Goal: Transaction & Acquisition: Purchase product/service

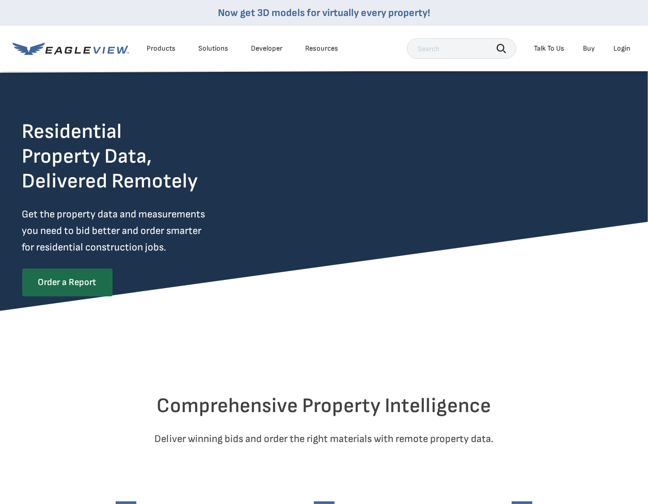
click at [620, 48] on div "Login" at bounding box center [622, 48] width 17 height 9
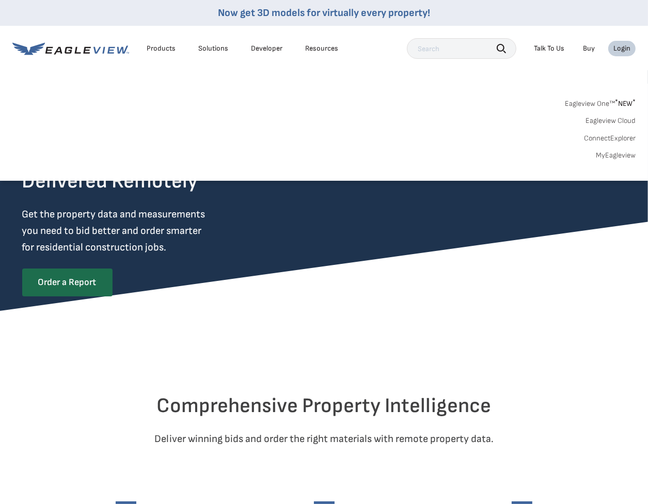
click at [614, 155] on link "MyEagleview" at bounding box center [616, 155] width 40 height 9
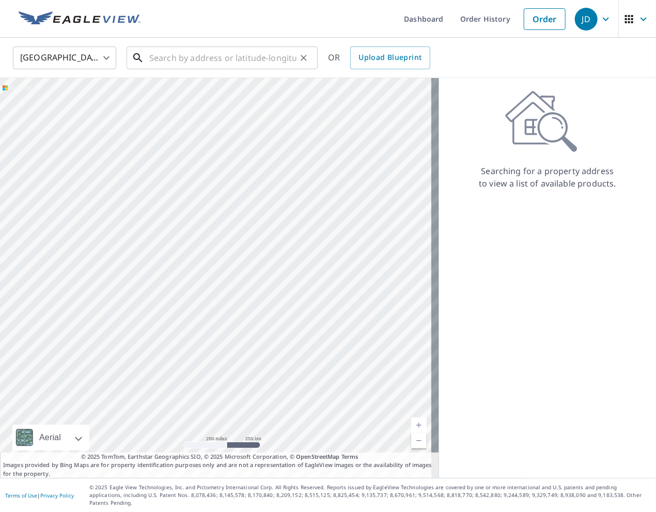
click at [263, 61] on input "text" at bounding box center [222, 57] width 147 height 29
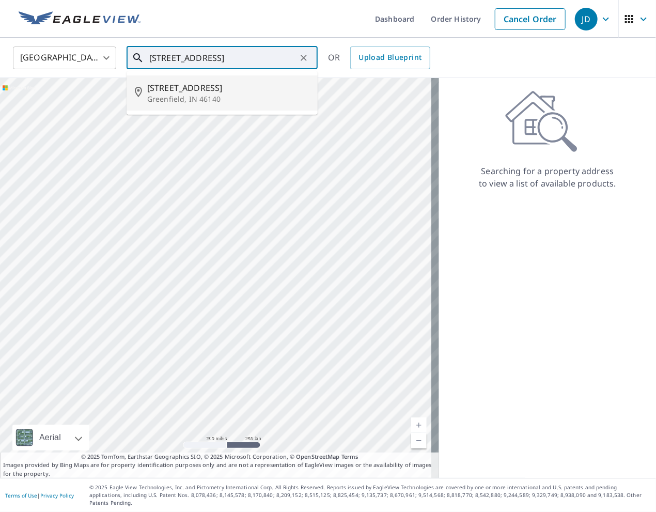
click at [191, 92] on span "3616 Cranberry Dr" at bounding box center [228, 88] width 162 height 12
type input "3616 Cranberry Dr Greenfield, IN 46140"
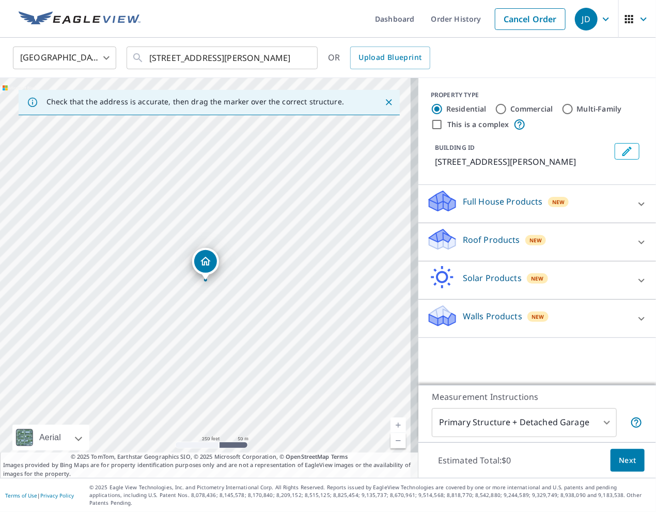
click at [638, 241] on icon at bounding box center [641, 242] width 6 height 4
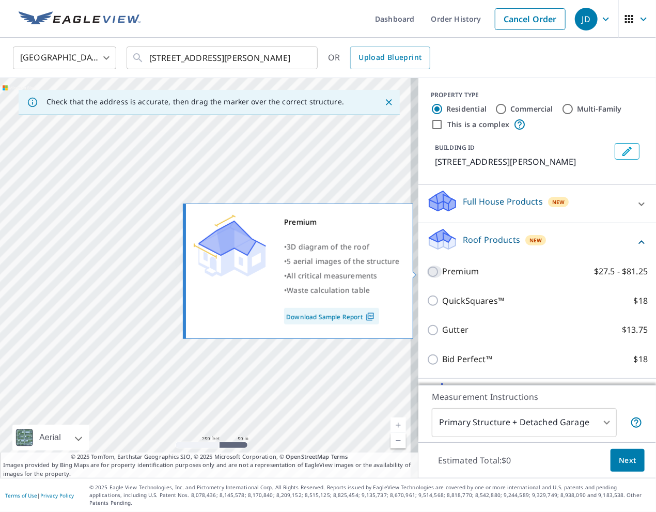
click at [427, 270] on input "Premium $27.5 - $81.25" at bounding box center [434, 271] width 15 height 12
checkbox input "true"
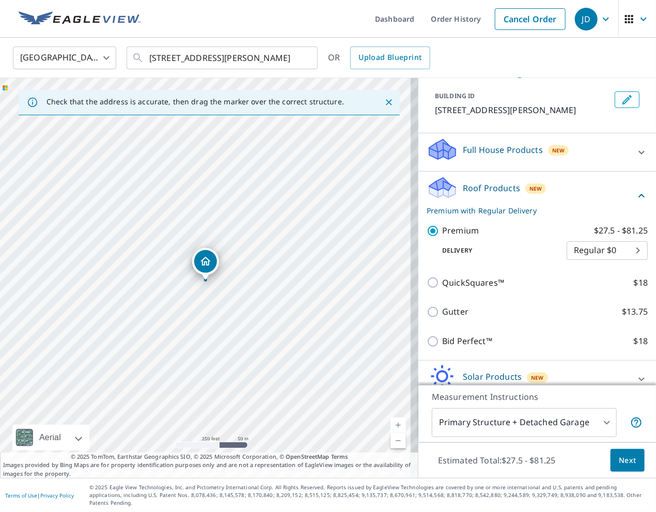
scroll to position [95, 0]
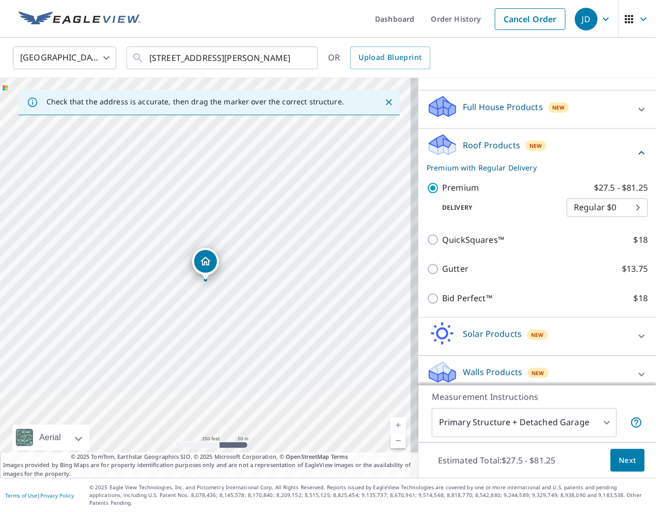
click at [635, 375] on icon at bounding box center [641, 374] width 12 height 12
click at [486, 374] on p "Walls Products" at bounding box center [492, 372] width 59 height 12
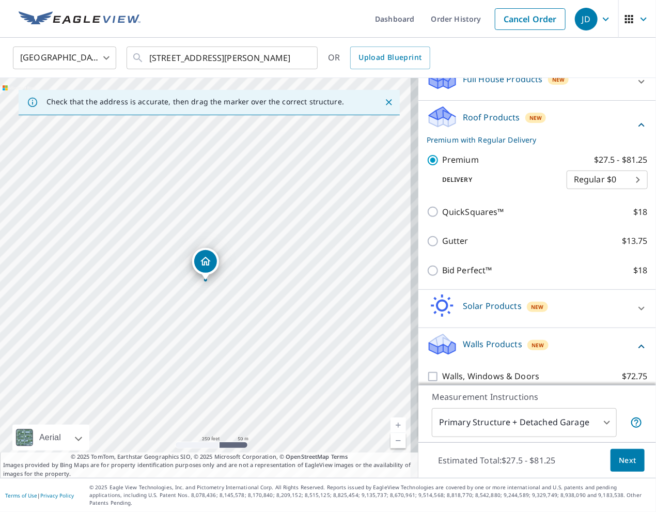
scroll to position [50, 0]
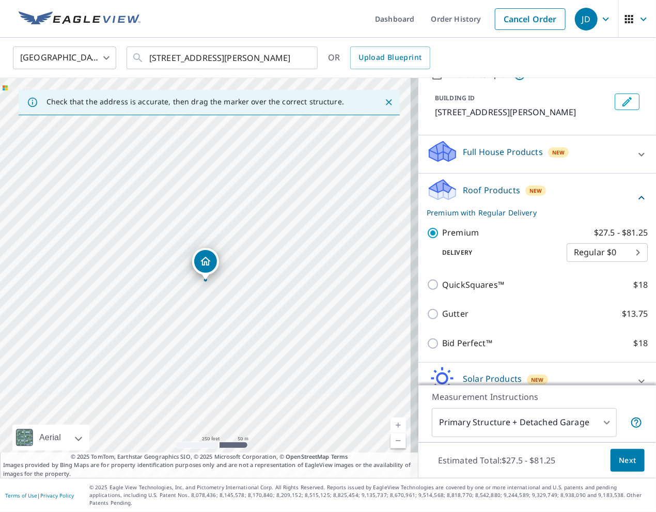
click at [611, 465] on button "Next" at bounding box center [628, 460] width 34 height 23
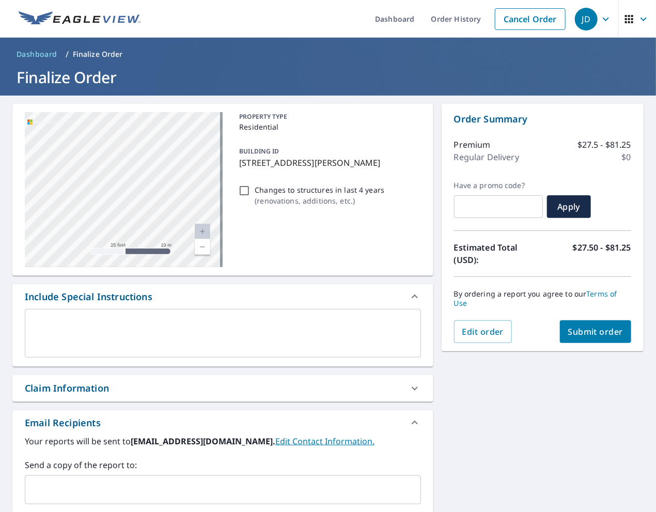
drag, startPoint x: 139, startPoint y: 182, endPoint x: 171, endPoint y: 283, distance: 105.7
click at [171, 283] on div "3616 Cranberry Dr Greenfield, IN 46140 Aerial Road A standard road map Aerial A…" at bounding box center [222, 366] width 421 height 524
click at [203, 245] on link "Current Level 20, Zoom Out" at bounding box center [202, 246] width 15 height 15
click at [203, 245] on link "Current Level 19, Zoom Out" at bounding box center [202, 246] width 15 height 15
click at [308, 249] on div "PROPERTY TYPE Residential BUILDING ID 3616 Cranberry Dr, Greenfield, IN, 46140 …" at bounding box center [327, 189] width 185 height 155
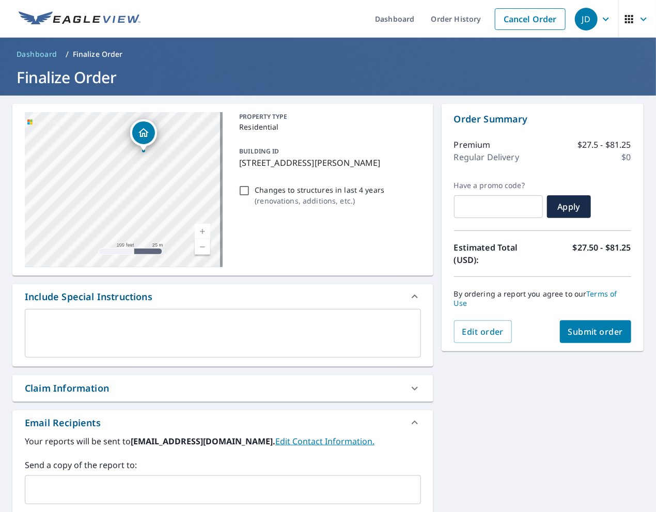
click at [201, 230] on link "Current Level 18, Zoom In" at bounding box center [202, 231] width 15 height 15
click at [201, 231] on link "Current Level 19, Zoom In" at bounding box center [202, 231] width 15 height 15
click at [201, 231] on link "Current Level 20, Zoom In Disabled" at bounding box center [202, 231] width 15 height 15
click at [198, 229] on link "Current Level 20, Zoom In Disabled" at bounding box center [202, 231] width 15 height 15
click at [200, 247] on link "Current Level 20, Zoom Out" at bounding box center [202, 246] width 15 height 15
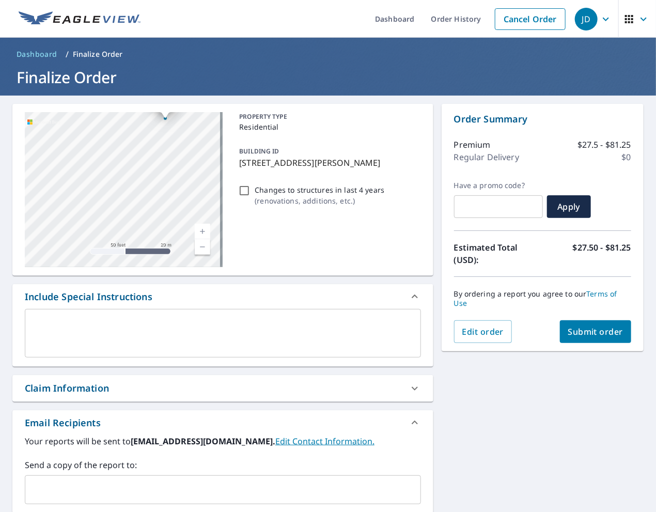
click at [200, 247] on link "Current Level 19, Zoom Out" at bounding box center [202, 246] width 15 height 15
click at [200, 230] on link "Current Level 18, Zoom In" at bounding box center [202, 231] width 15 height 15
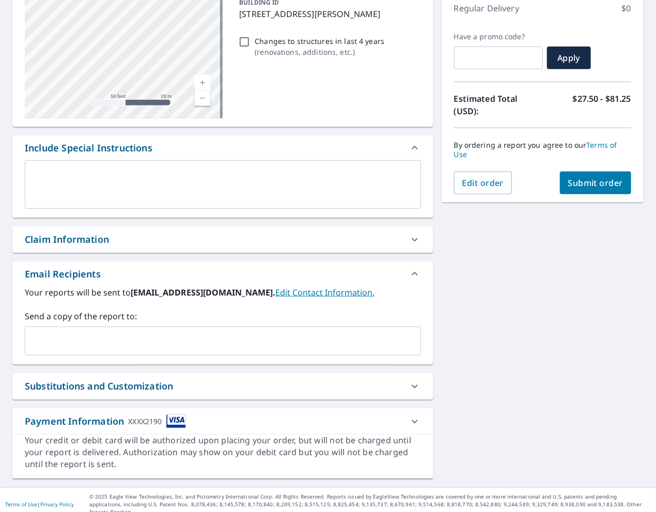
scroll to position [149, 0]
click at [569, 54] on span "Apply" at bounding box center [568, 57] width 27 height 11
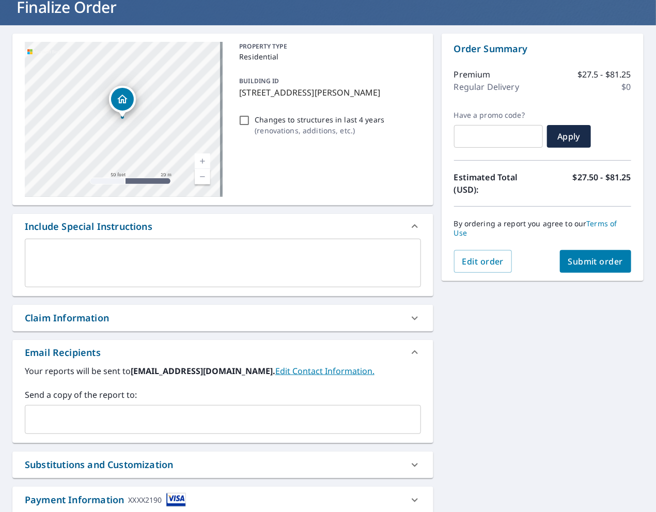
scroll to position [0, 0]
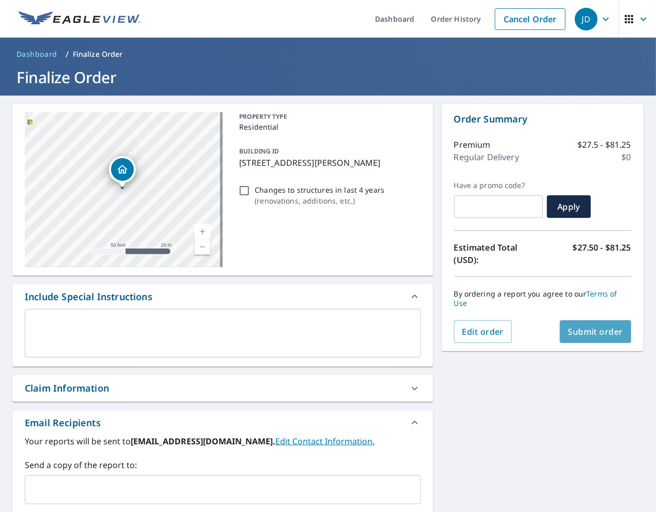
click at [571, 337] on button "Submit order" at bounding box center [596, 331] width 72 height 23
